Goal: Use online tool/utility: Use online tool/utility

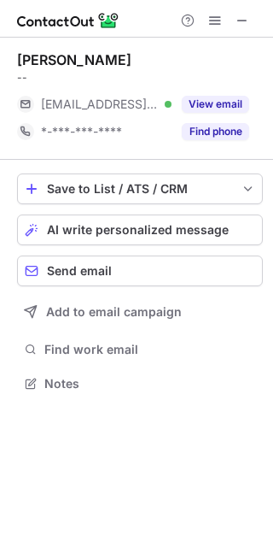
scroll to position [371, 273]
click at [238, 32] on div at bounding box center [136, 19] width 273 height 38
click at [238, 23] on span at bounding box center [243, 21] width 14 height 14
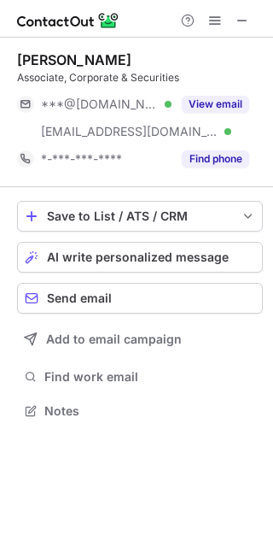
scroll to position [399, 273]
click at [252, 25] on button at bounding box center [242, 20] width 20 height 20
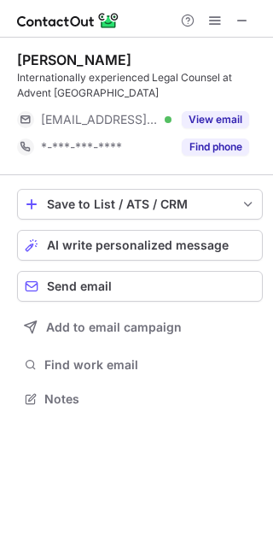
scroll to position [387, 273]
click at [240, 18] on span at bounding box center [243, 21] width 14 height 14
